Goal: Contribute content: Add original content to the website for others to see

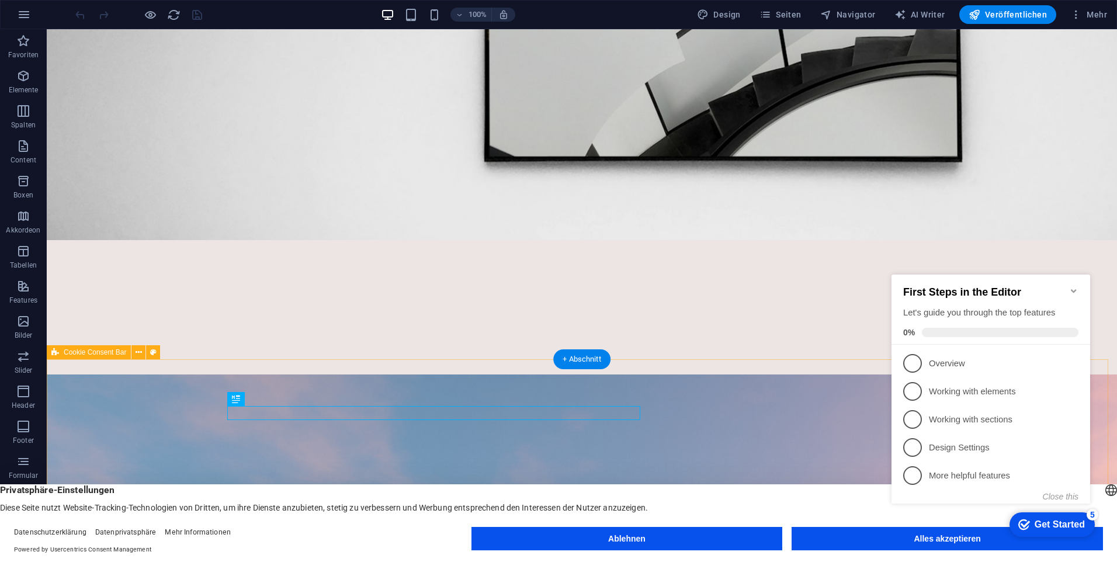
scroll to position [351, 0]
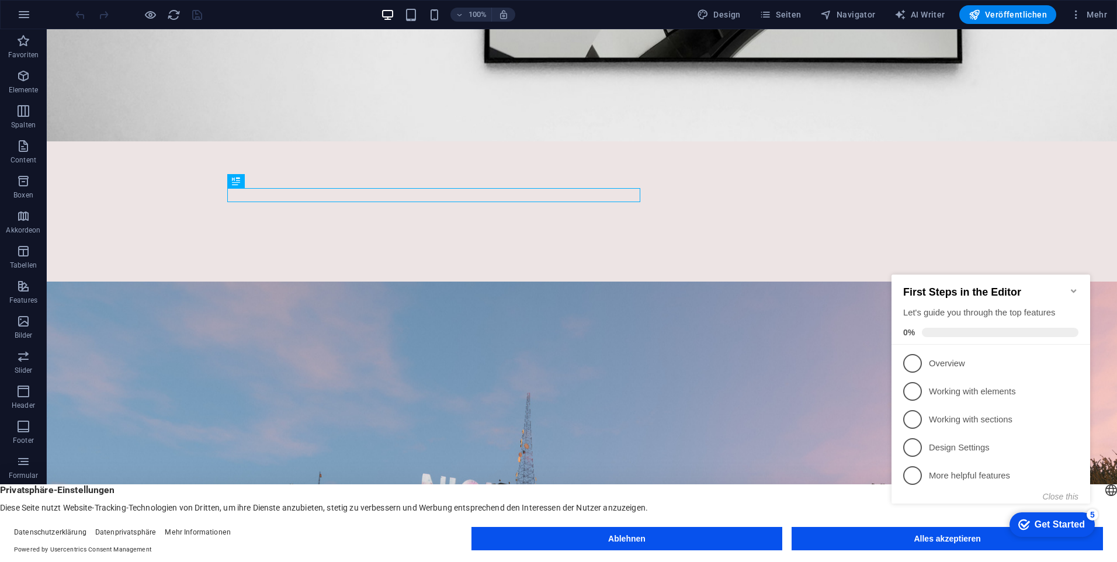
click at [635, 534] on button "Ablehnen" at bounding box center [627, 538] width 311 height 23
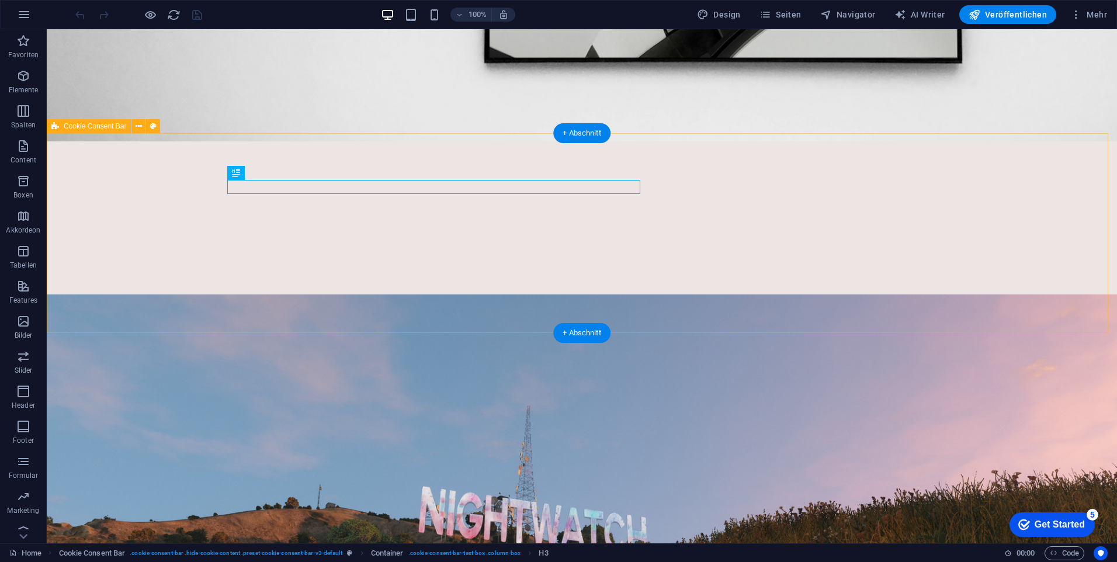
scroll to position [409, 0]
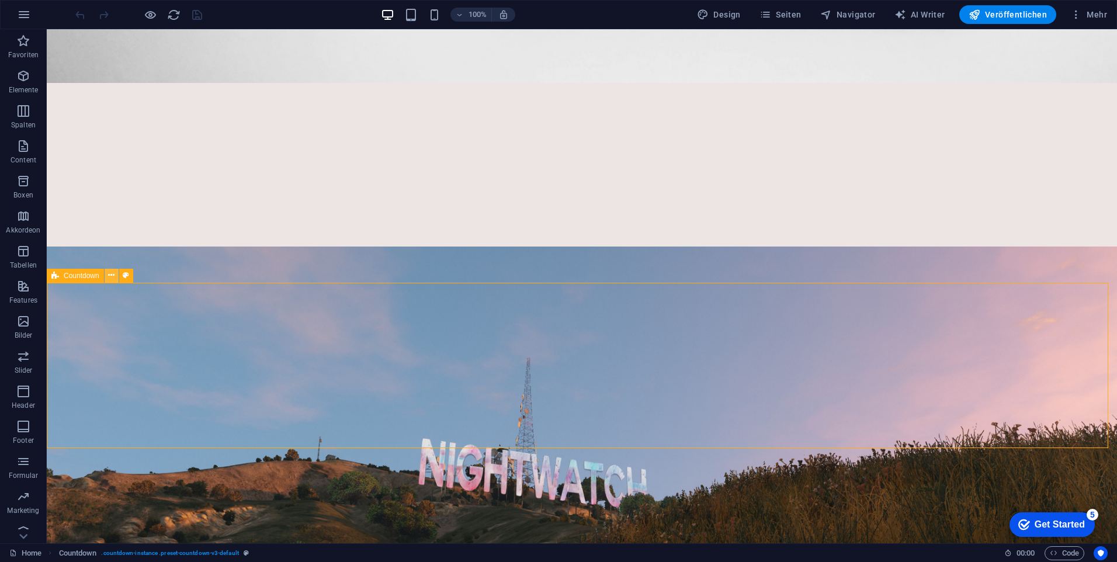
click at [115, 278] on button at bounding box center [112, 276] width 14 height 14
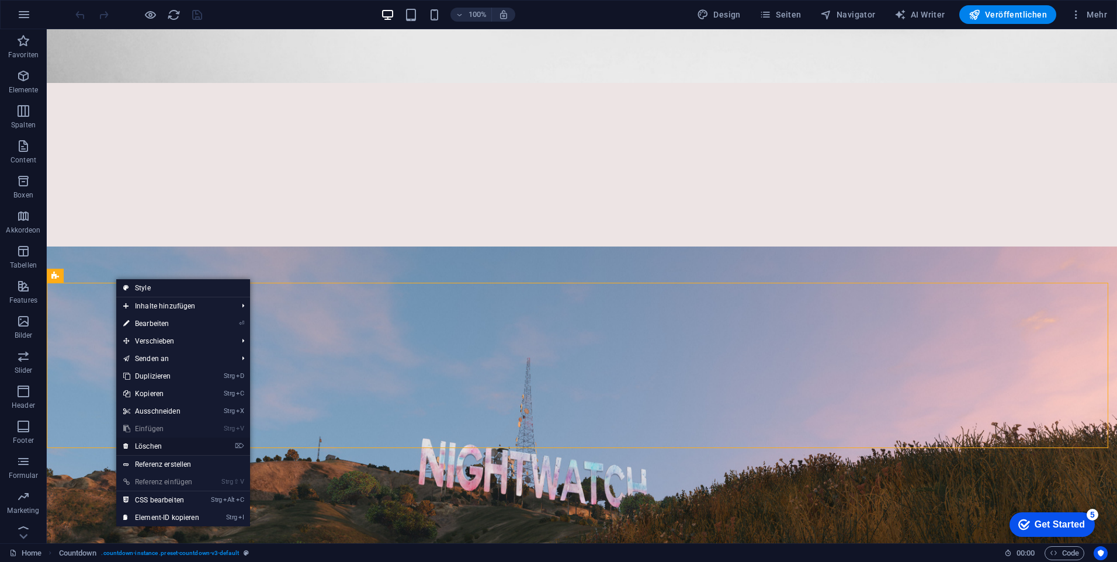
click at [157, 453] on link "⌦ Löschen" at bounding box center [161, 447] width 90 height 18
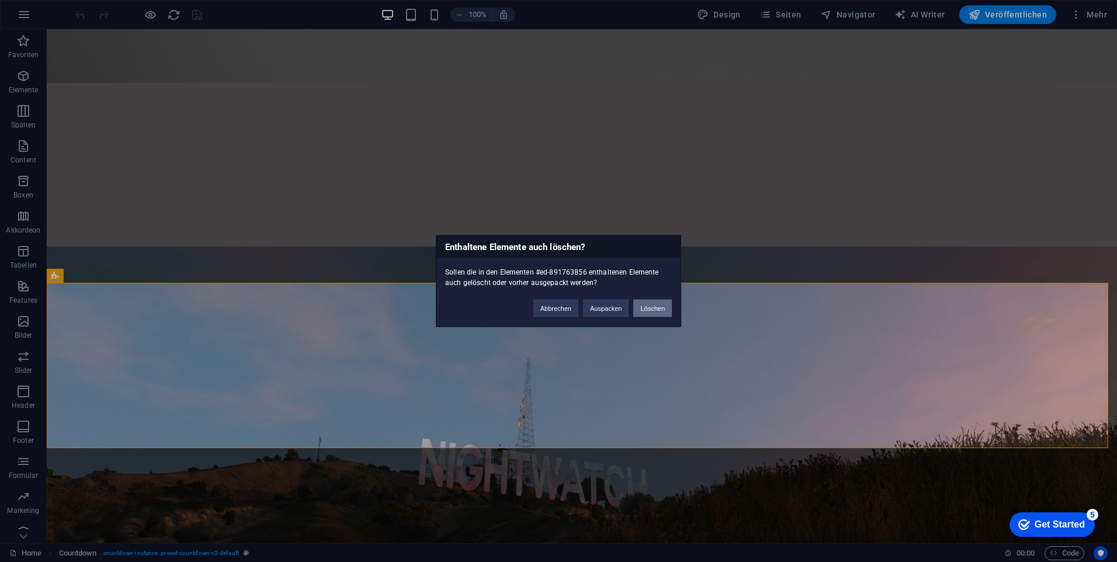
click at [649, 314] on button "Löschen" at bounding box center [652, 309] width 39 height 18
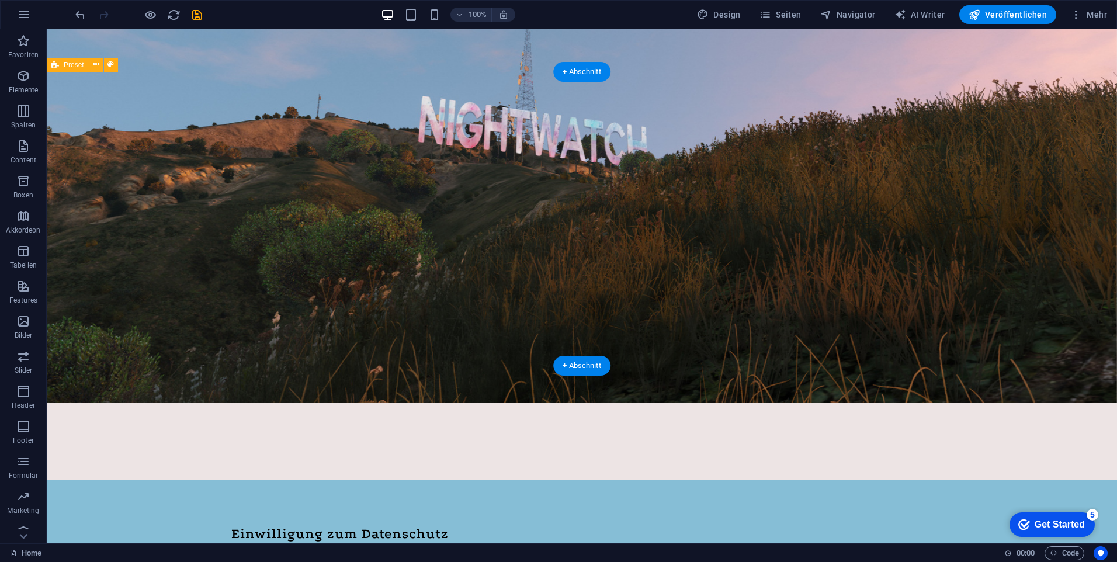
scroll to position [584, 0]
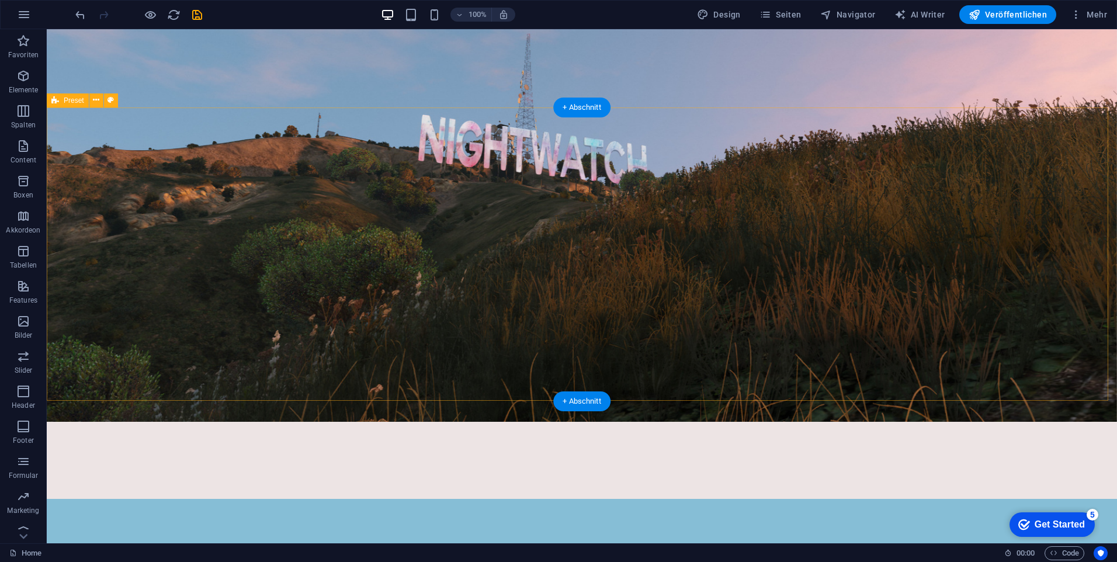
click at [1013, 16] on span "Veröffentlichen" at bounding box center [1008, 15] width 78 height 12
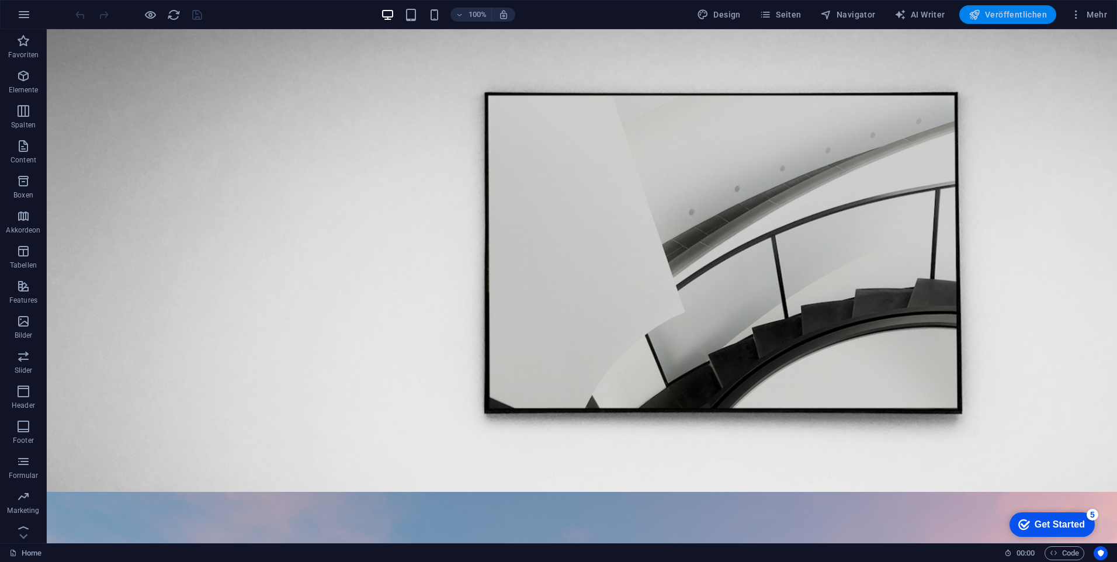
click at [986, 20] on button "Veröffentlichen" at bounding box center [1007, 14] width 97 height 19
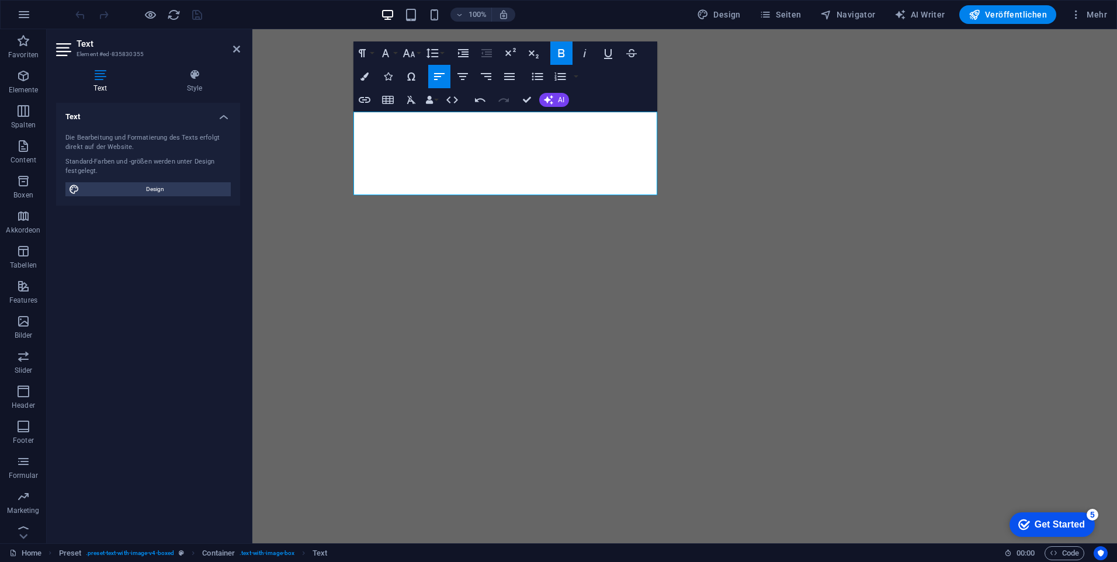
click at [557, 48] on icon "button" at bounding box center [561, 53] width 14 height 14
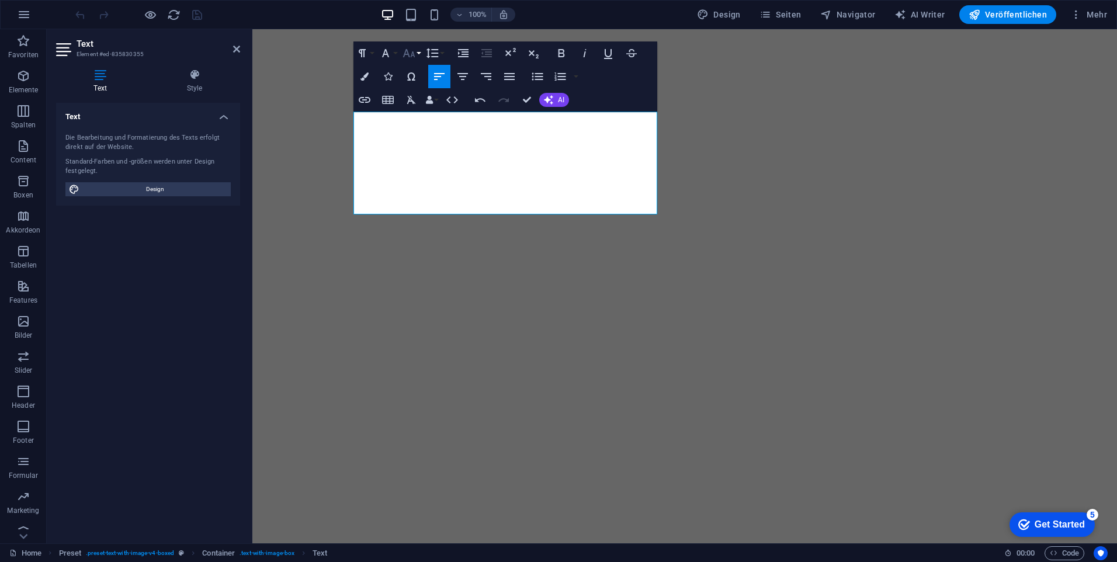
click at [419, 57] on button "Font Size" at bounding box center [411, 52] width 22 height 23
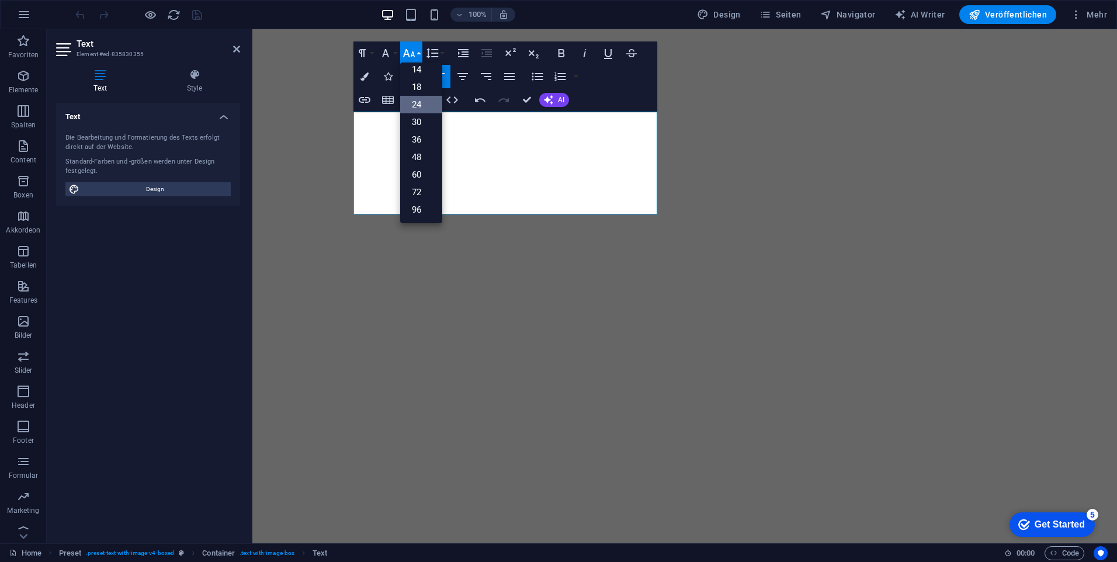
scroll to position [94, 0]
click at [417, 56] on button "Font Size" at bounding box center [411, 52] width 22 height 23
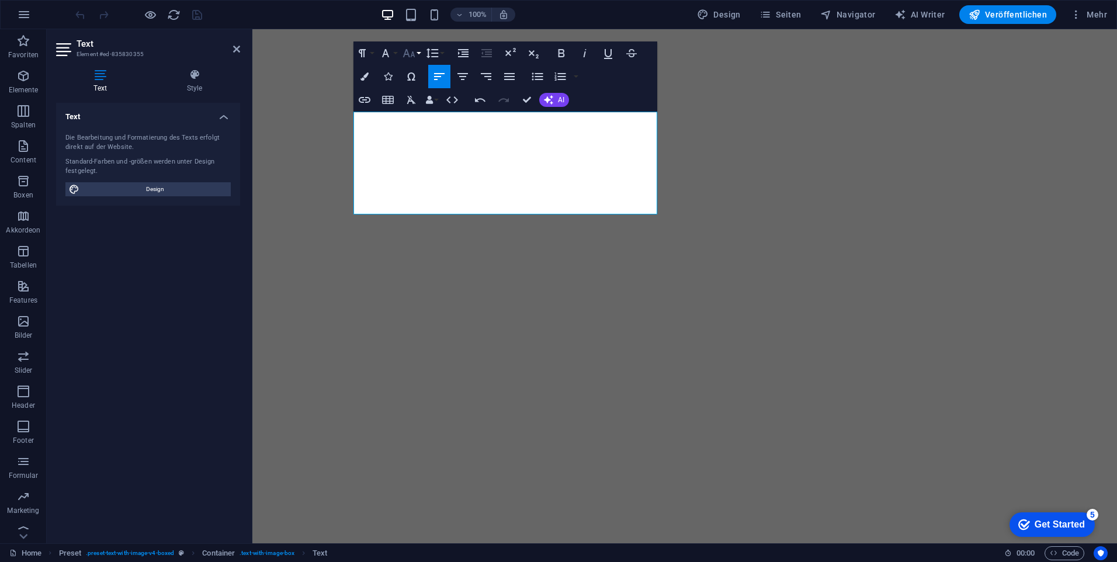
click at [417, 58] on button "Font Size" at bounding box center [411, 52] width 22 height 23
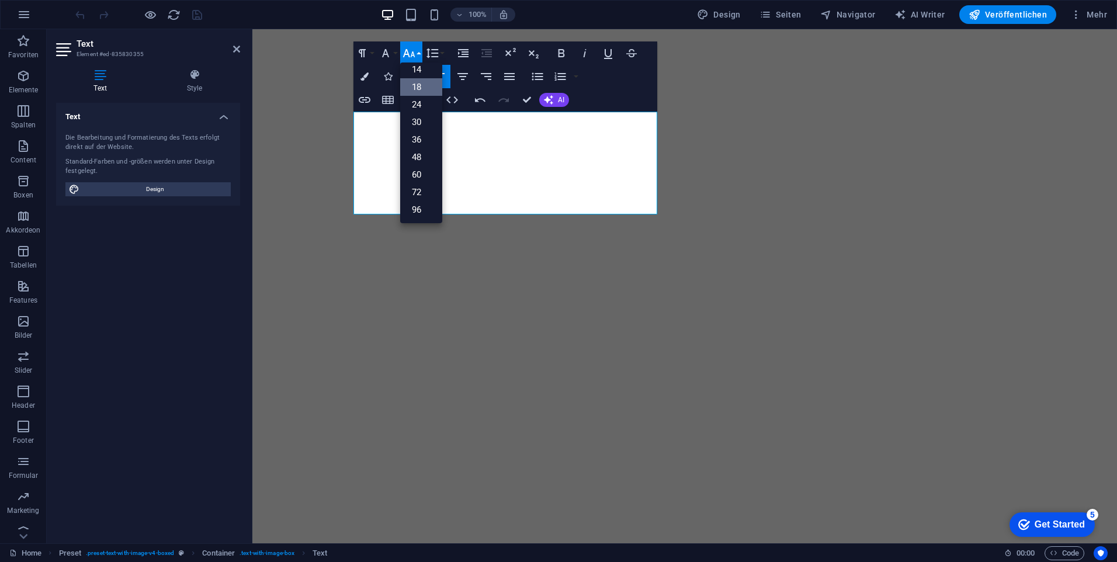
click at [410, 54] on icon "button" at bounding box center [409, 53] width 14 height 14
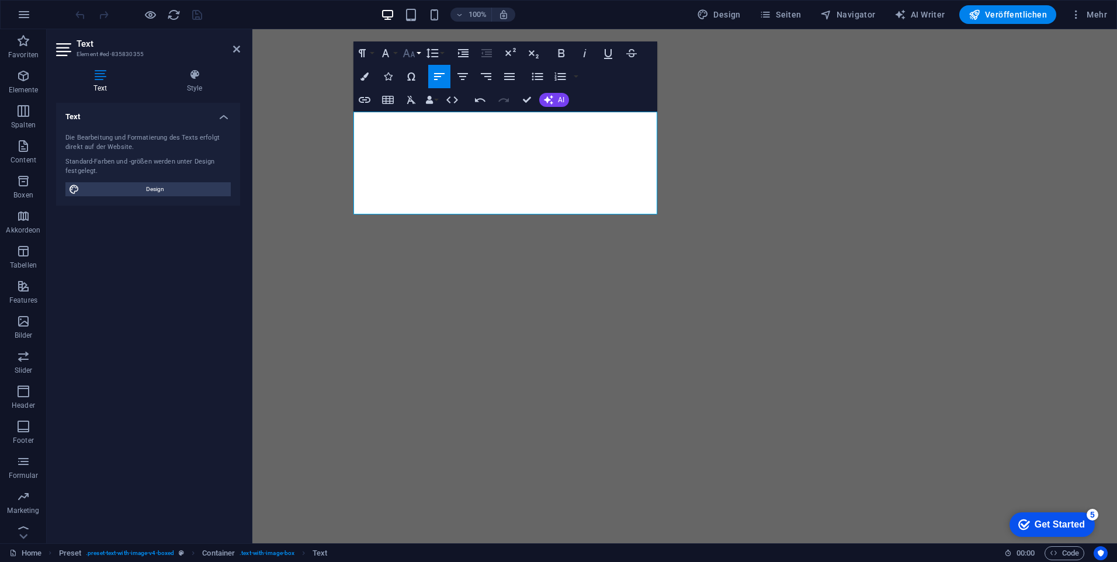
click at [417, 53] on button "Font Size" at bounding box center [411, 52] width 22 height 23
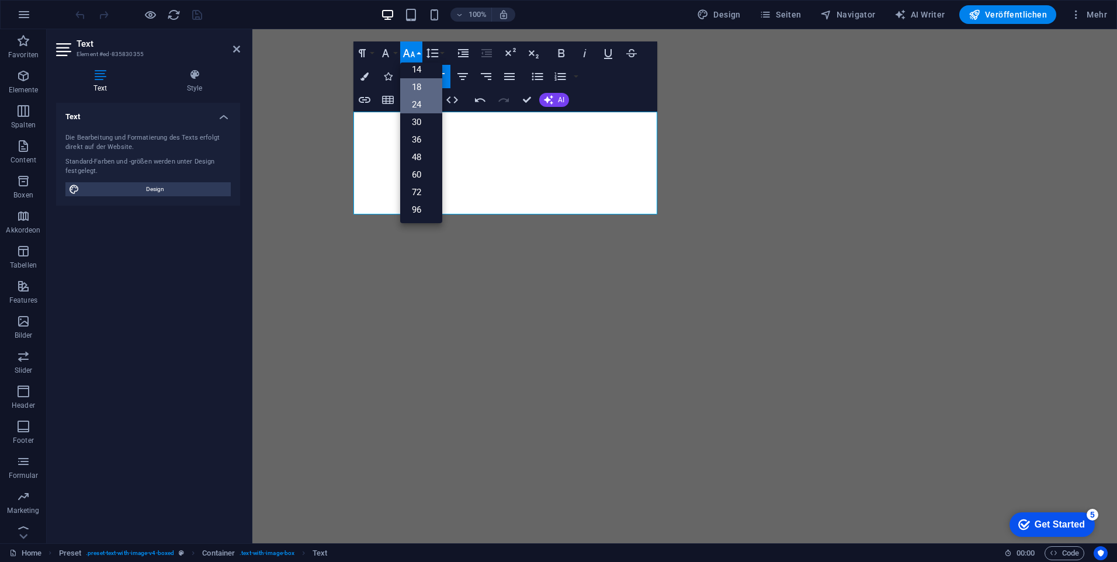
click at [422, 88] on link "18" at bounding box center [421, 87] width 42 height 18
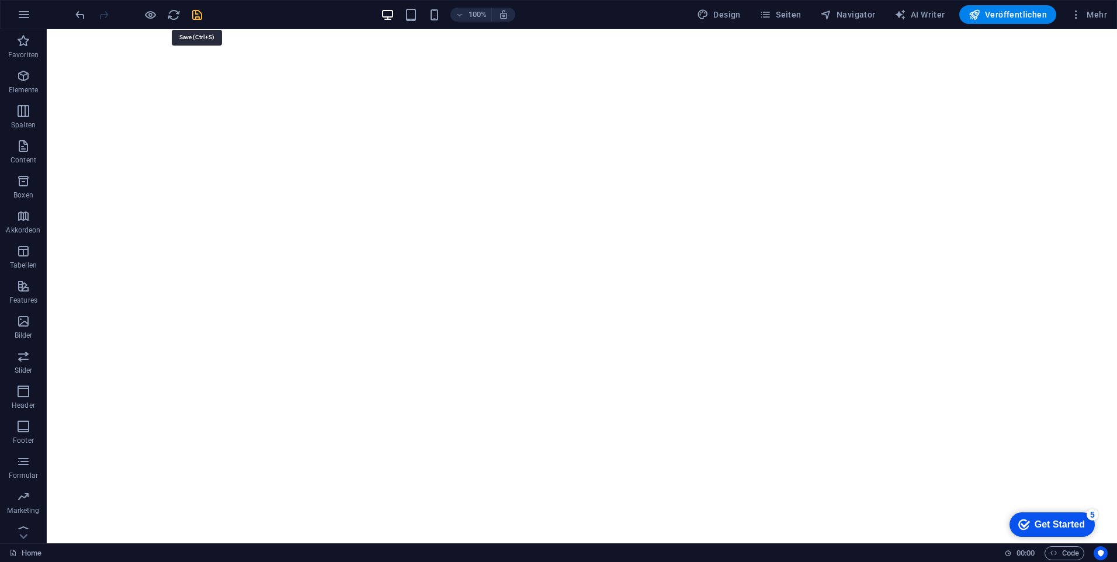
click at [193, 11] on icon "save" at bounding box center [196, 14] width 13 height 13
click at [1000, 18] on span "Veröffentlichen" at bounding box center [1008, 15] width 78 height 12
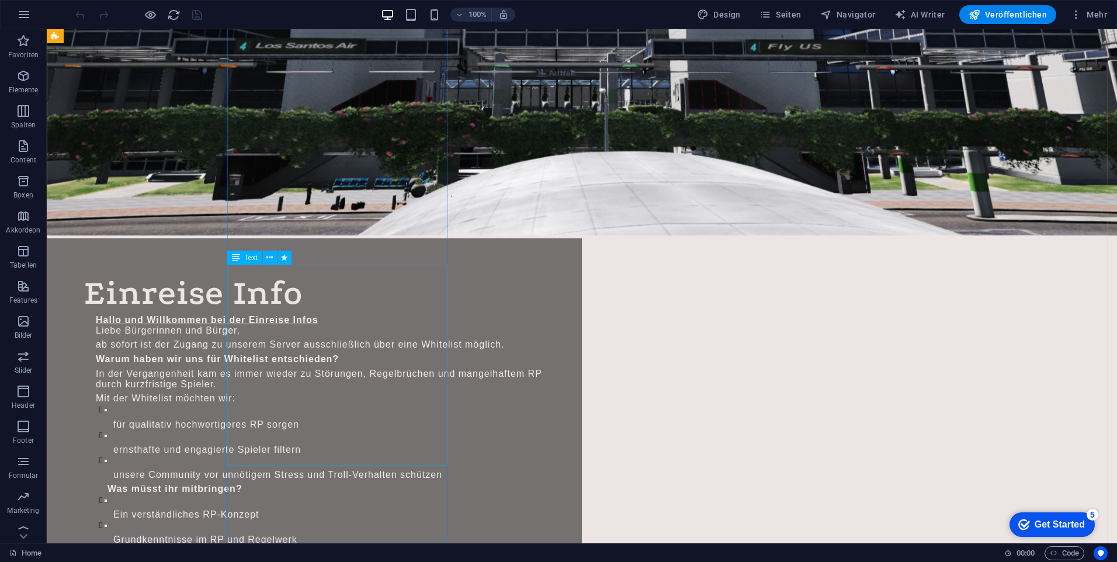
scroll to position [5025, 0]
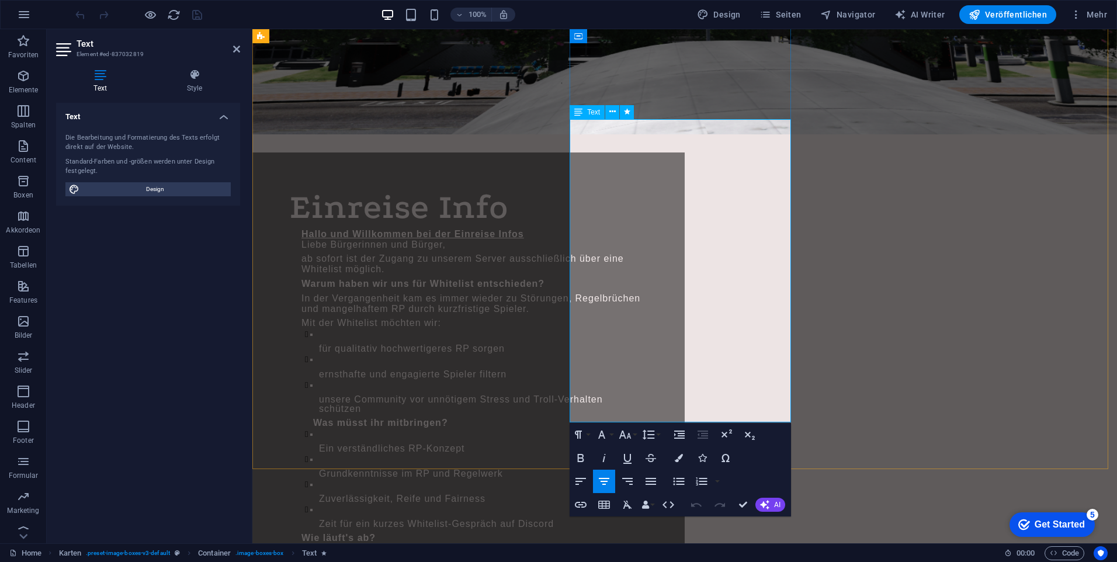
drag, startPoint x: 756, startPoint y: 408, endPoint x: 614, endPoint y: 400, distance: 142.2
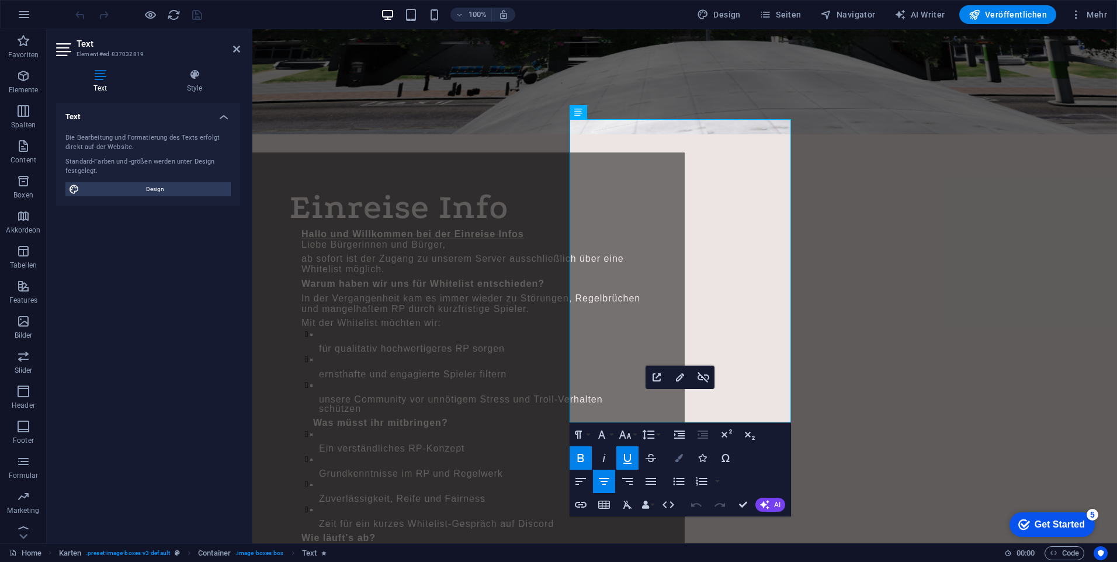
click at [677, 461] on icon "button" at bounding box center [679, 458] width 8 height 8
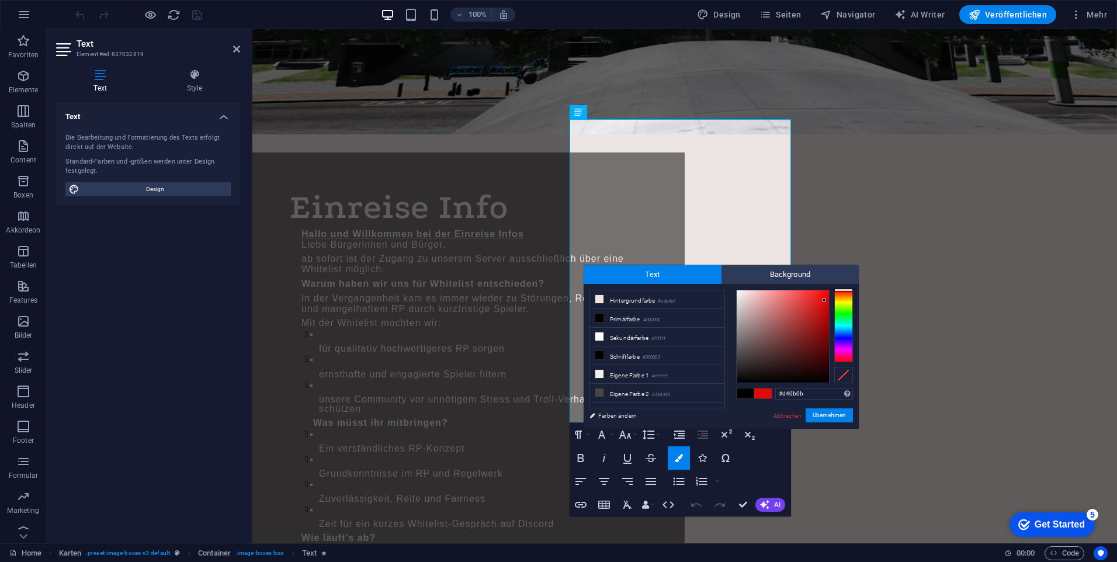
type input "#d30c0c"
click at [823, 306] on div at bounding box center [783, 336] width 92 height 92
click at [851, 420] on button "Übernehmen" at bounding box center [829, 415] width 47 height 14
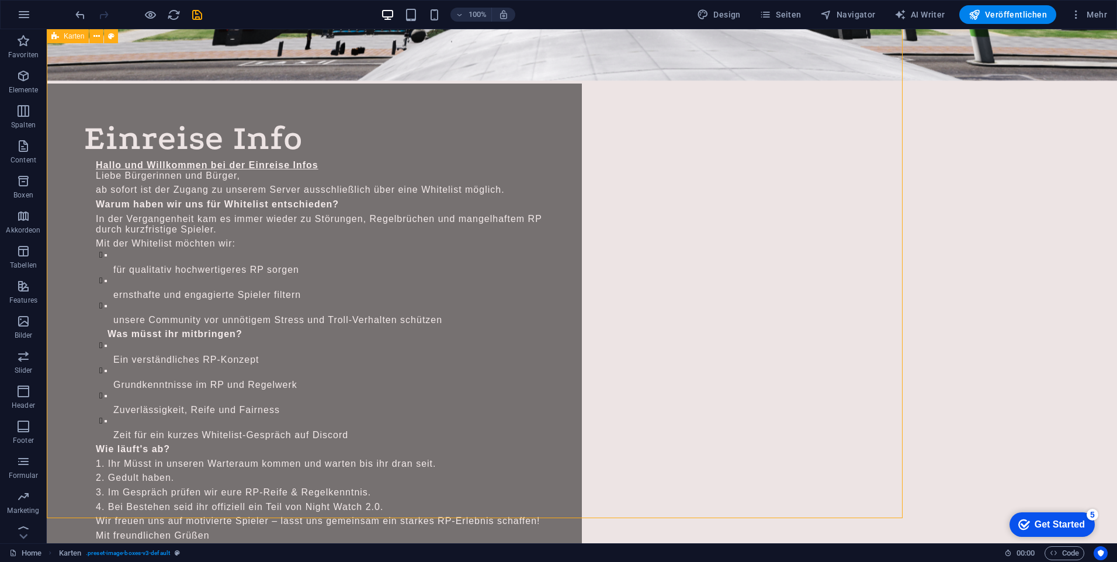
scroll to position [5025, 0]
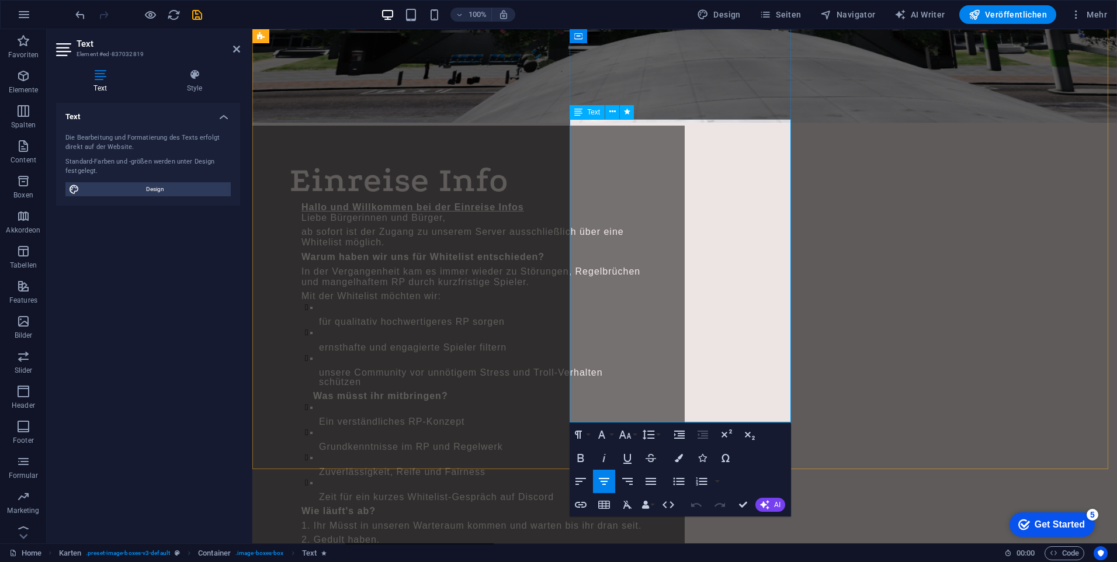
scroll to position [5074, 0]
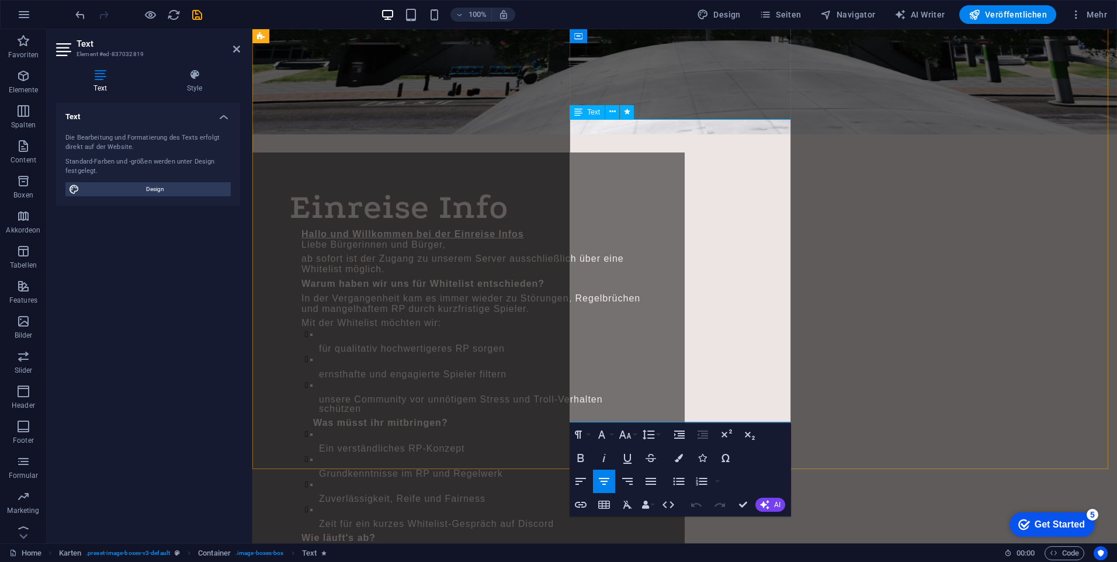
drag, startPoint x: 758, startPoint y: 409, endPoint x: 613, endPoint y: 408, distance: 145.5
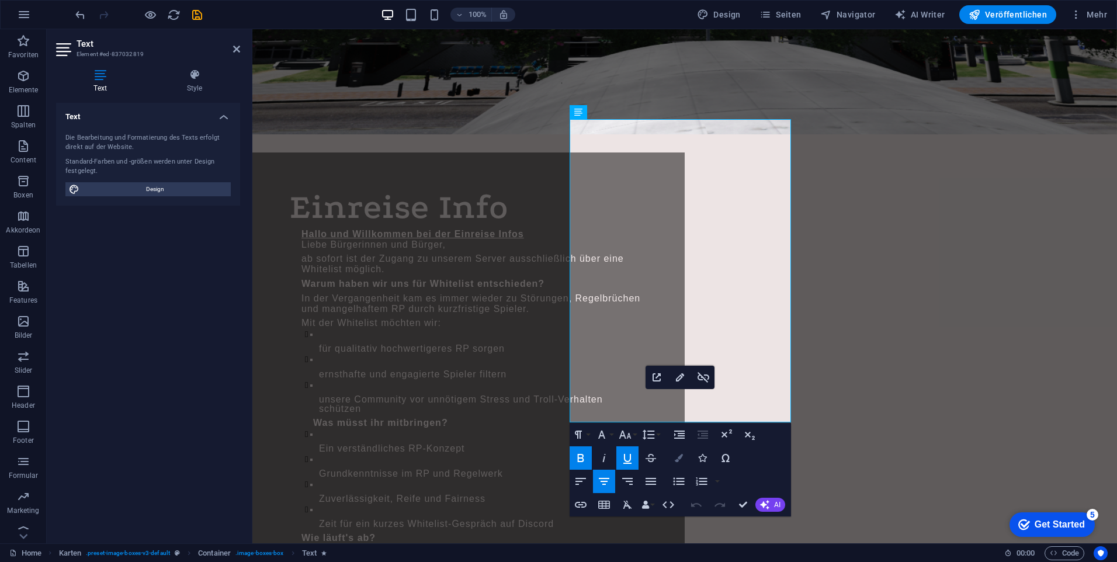
click at [677, 452] on button "Colors" at bounding box center [679, 457] width 22 height 23
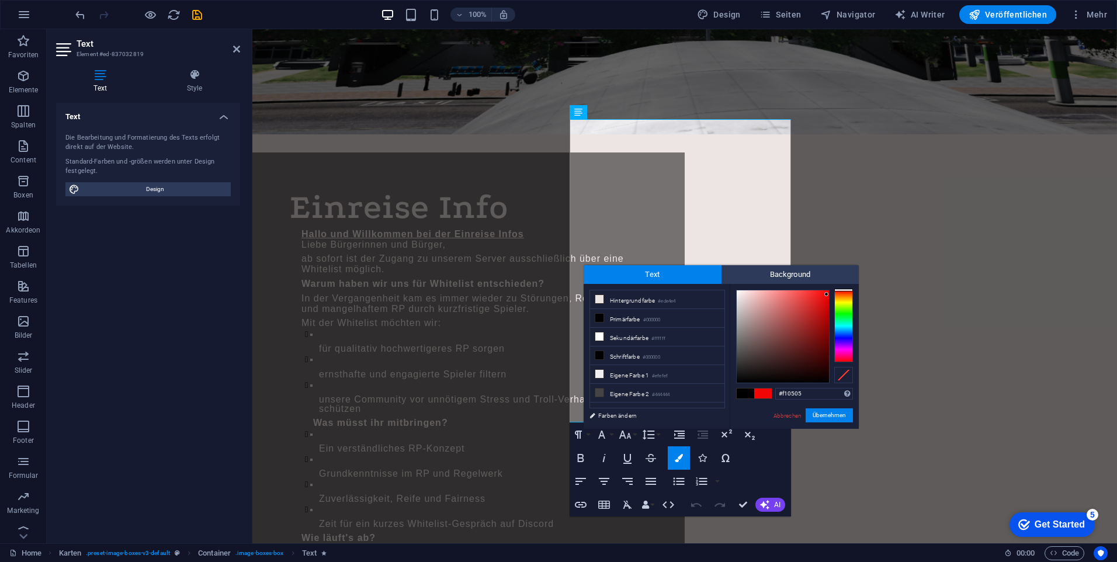
click at [827, 294] on div at bounding box center [783, 336] width 92 height 92
type input "#b40303"
click at [827, 317] on div at bounding box center [783, 336] width 92 height 92
click at [819, 417] on button "Übernehmen" at bounding box center [829, 415] width 47 height 14
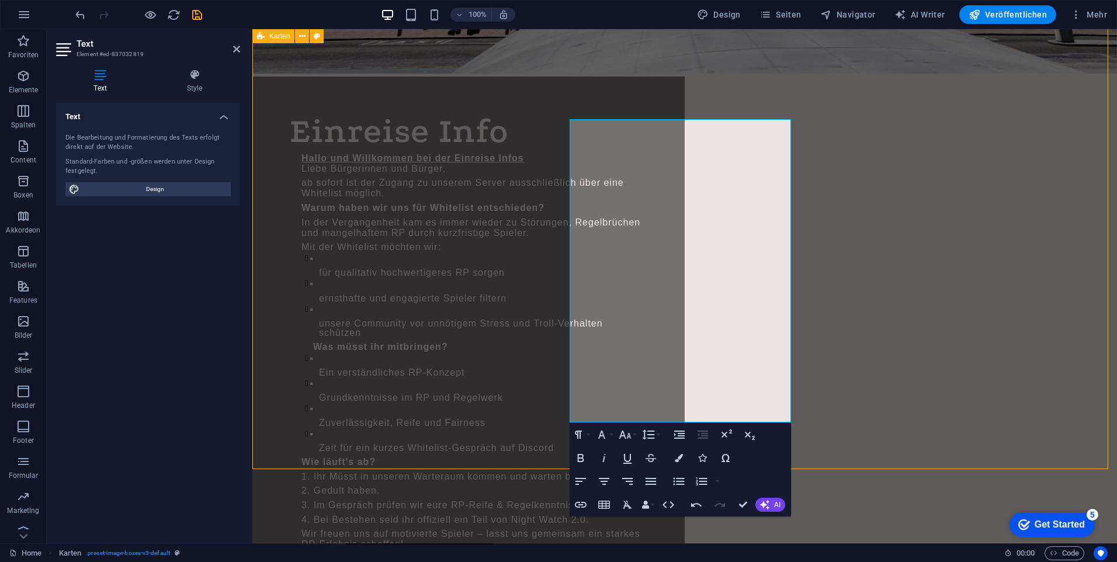
scroll to position [5025, 0]
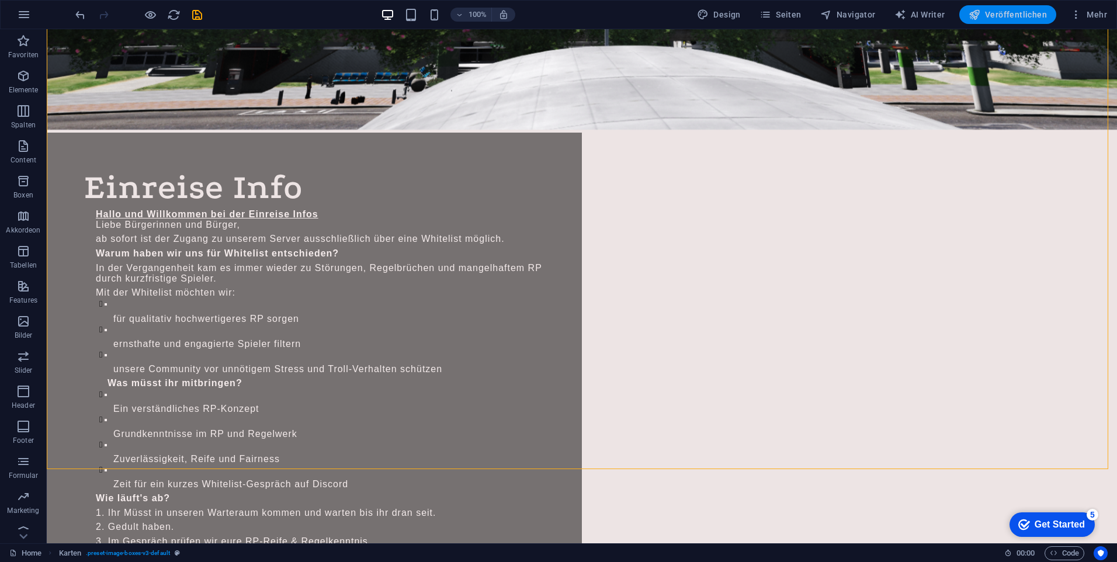
click at [1034, 14] on span "Veröffentlichen" at bounding box center [1008, 15] width 78 height 12
